Goal: Find specific page/section: Locate item on page

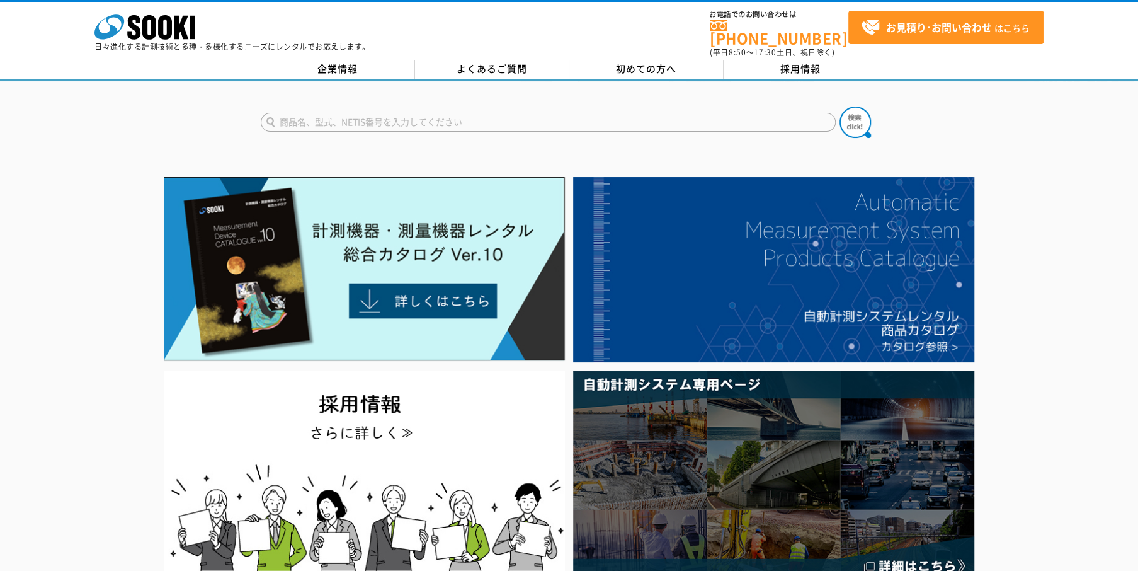
click at [315, 113] on input "text" at bounding box center [548, 122] width 575 height 19
type input "VT-06"
click at [840, 106] on button at bounding box center [855, 121] width 31 height 31
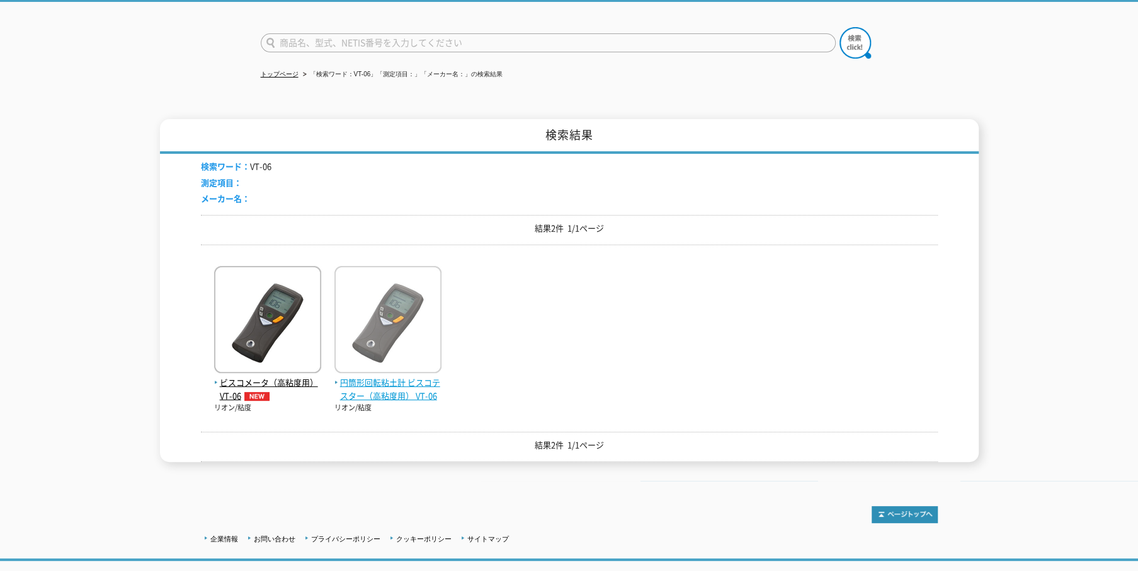
scroll to position [105, 0]
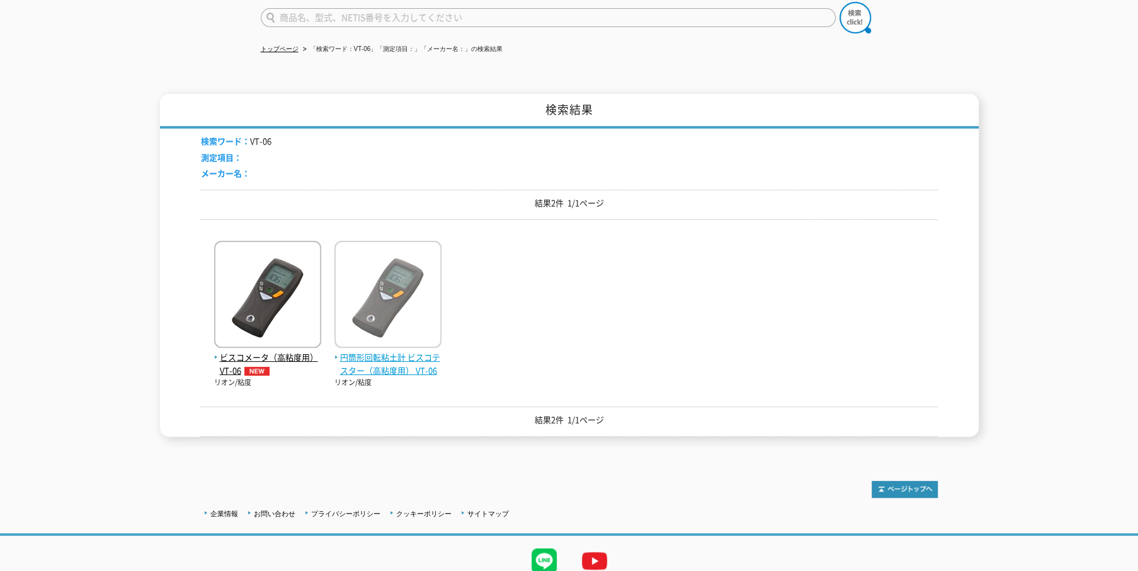
click at [408, 288] on img at bounding box center [387, 296] width 107 height 110
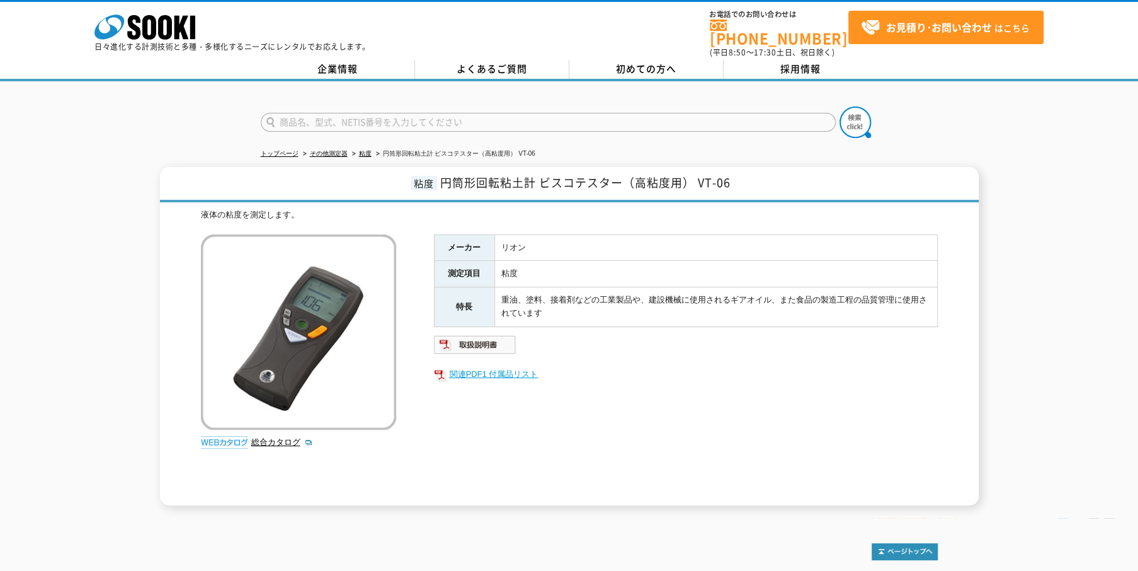
click at [503, 366] on link "関連PDF1 付属品リスト" at bounding box center [686, 374] width 504 height 16
